Goal: Navigation & Orientation: Go to known website

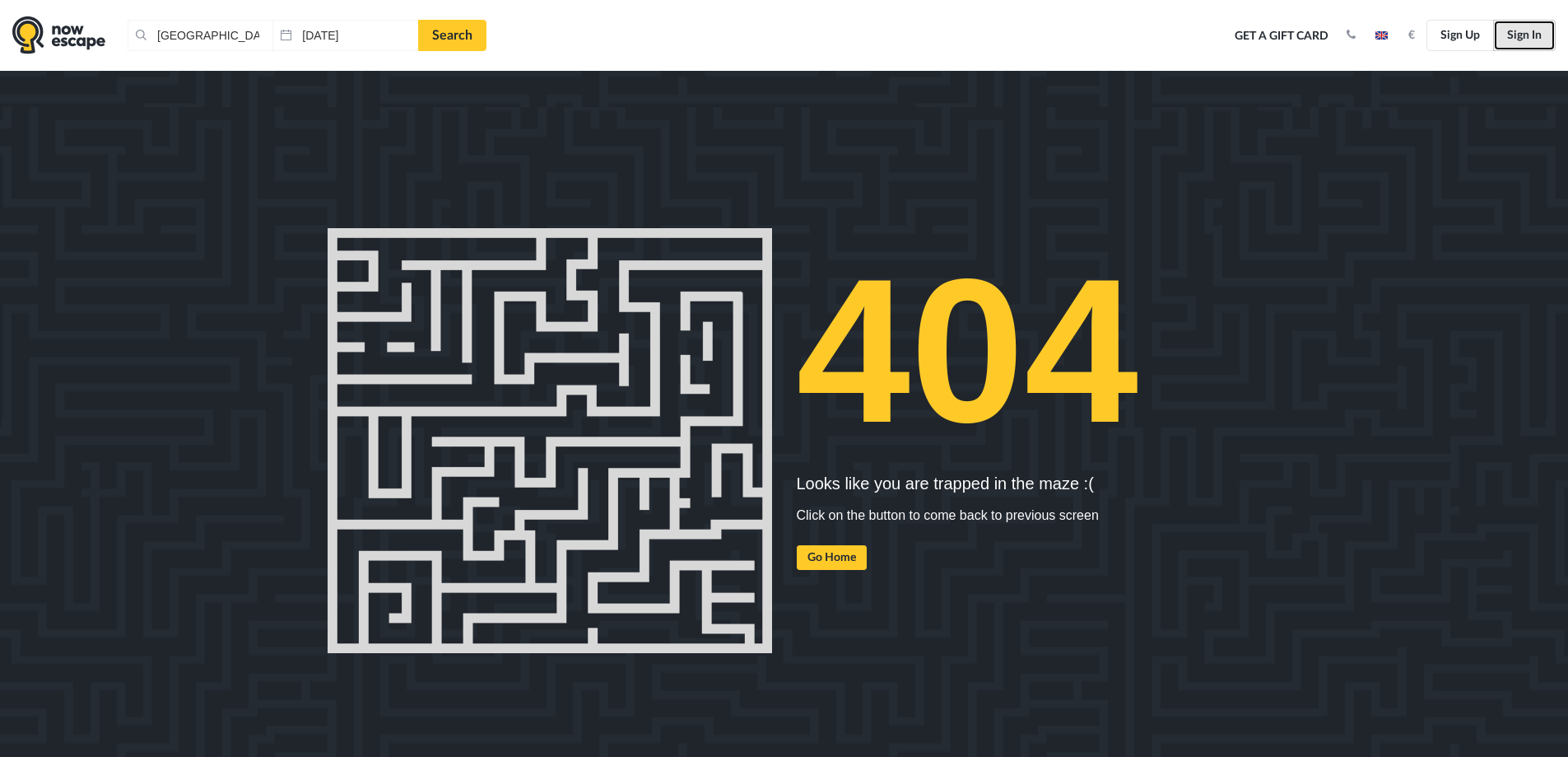
click at [1529, 35] on link "Sign In" at bounding box center [1524, 35] width 62 height 32
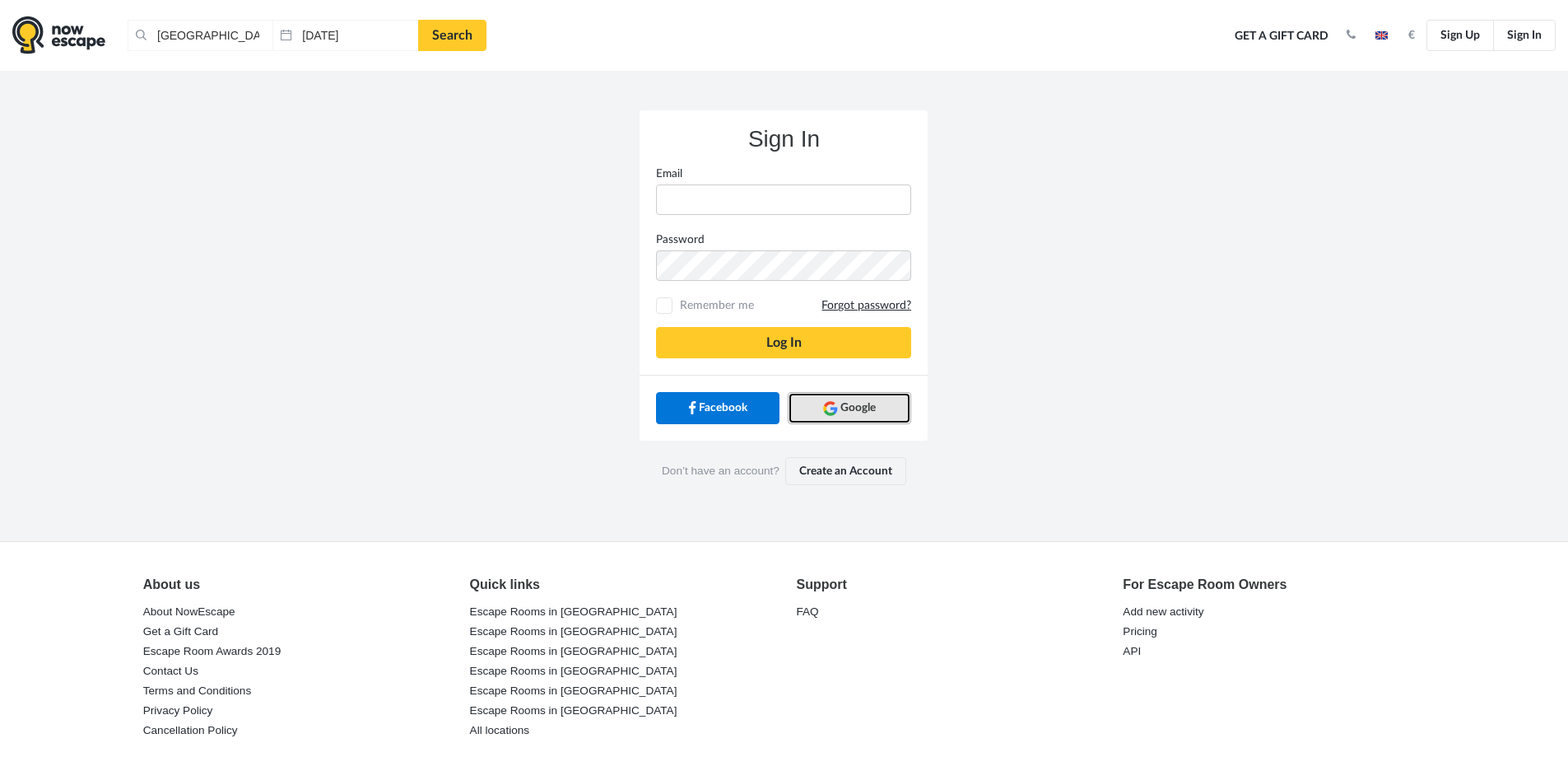
click at [869, 396] on link "Google" at bounding box center [849, 408] width 124 height 32
